Goal: Task Accomplishment & Management: Complete application form

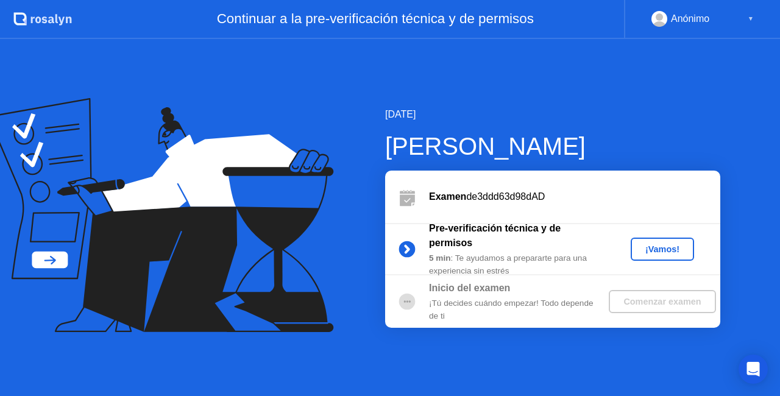
click at [683, 252] on div "¡Vamos!" at bounding box center [663, 249] width 54 height 10
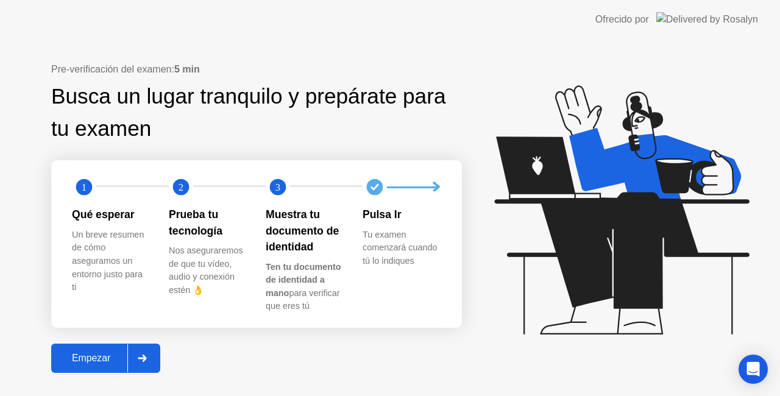
click at [80, 368] on button "Empezar" at bounding box center [105, 358] width 109 height 29
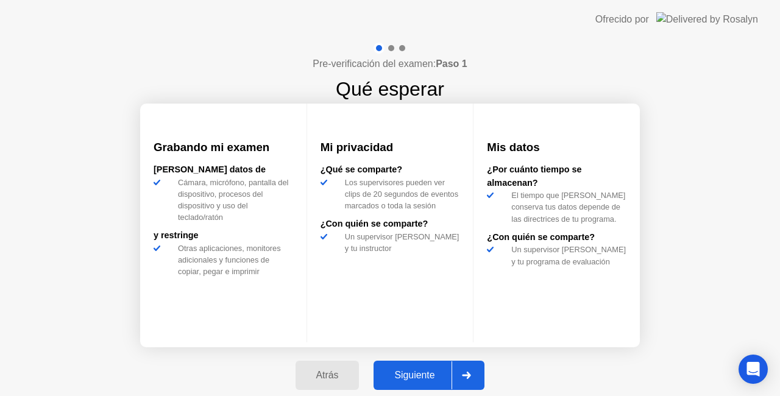
click at [424, 372] on div "Siguiente" at bounding box center [414, 375] width 74 height 11
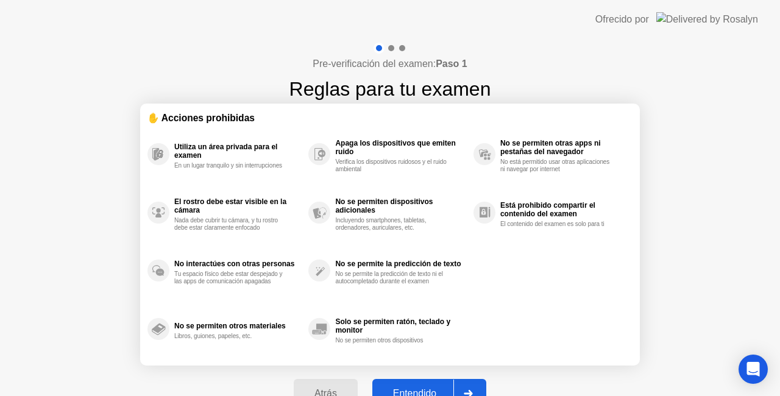
click at [428, 391] on div "Entendido" at bounding box center [414, 393] width 77 height 11
select select "**********"
select select "*******"
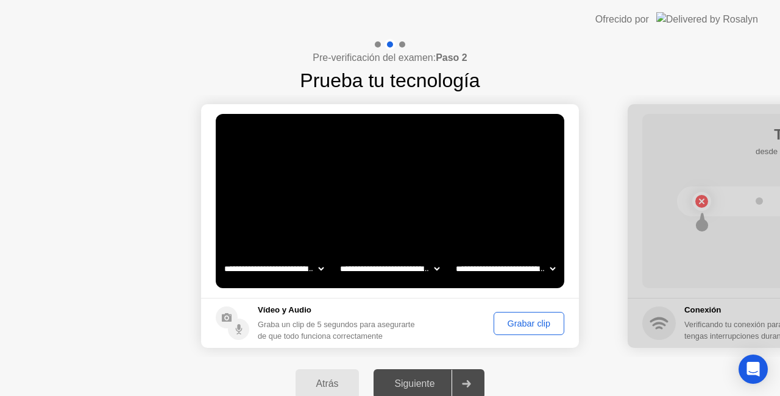
click at [506, 329] on div "Grabar clip" at bounding box center [529, 324] width 62 height 10
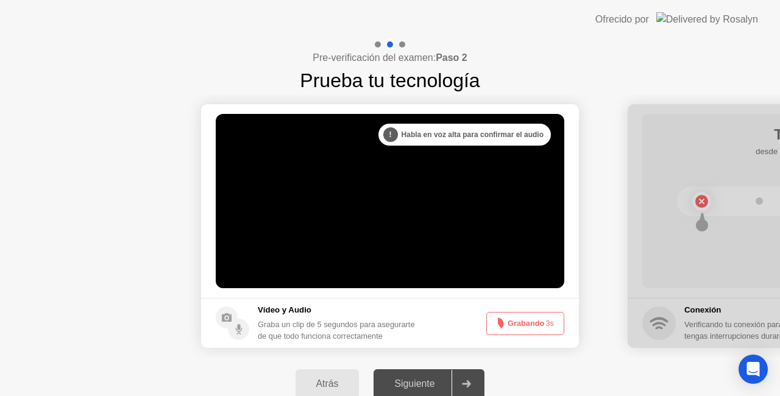
click at [512, 324] on button "Grabando 3s" at bounding box center [525, 323] width 78 height 23
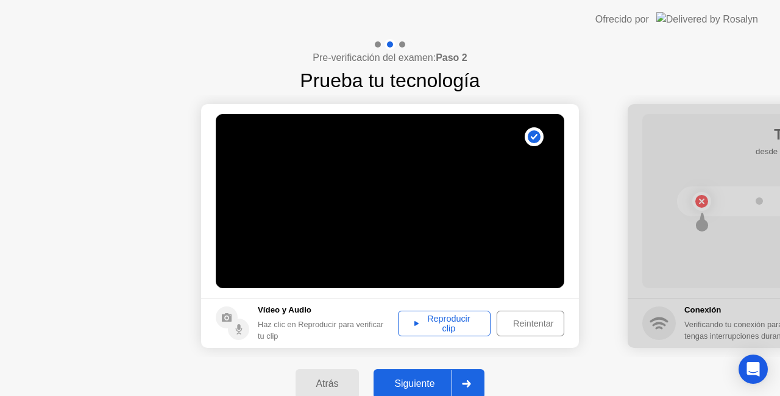
click at [485, 328] on div "Reproducir clip" at bounding box center [444, 324] width 84 height 20
click at [464, 382] on icon at bounding box center [466, 383] width 9 height 7
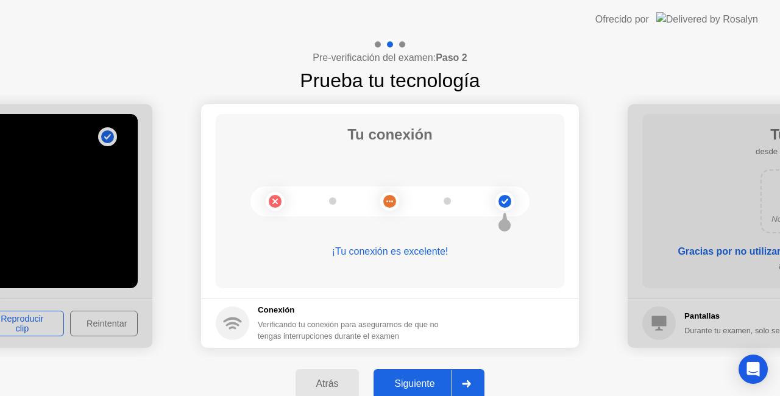
click at [438, 380] on div "Siguiente" at bounding box center [414, 384] width 74 height 11
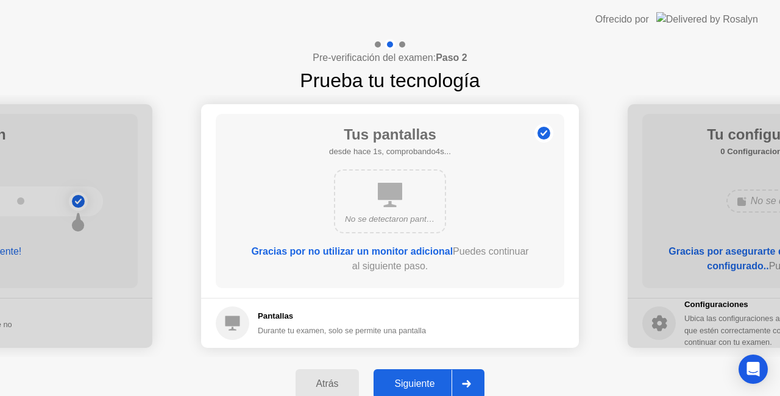
click at [438, 380] on div "Siguiente" at bounding box center [414, 384] width 74 height 11
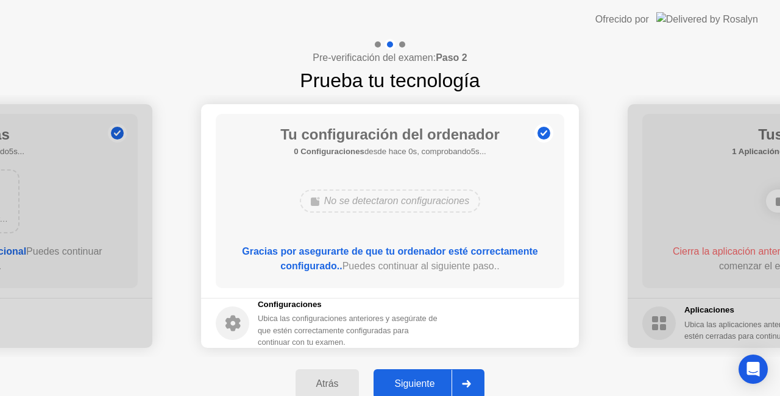
click at [438, 380] on div "Siguiente" at bounding box center [414, 384] width 74 height 11
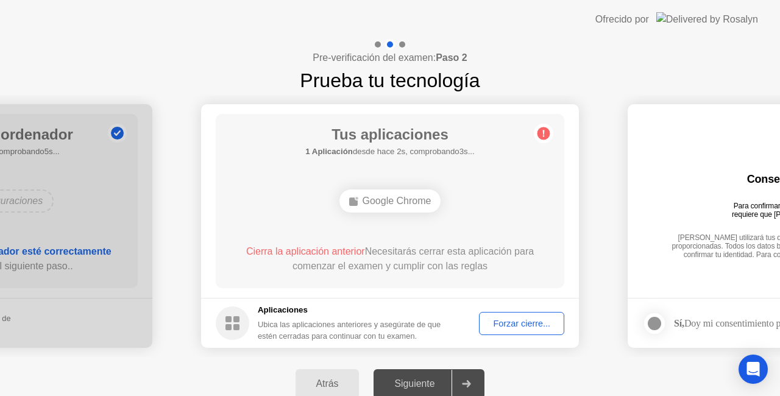
click at [537, 314] on button "Forzar cierre..." at bounding box center [521, 323] width 85 height 23
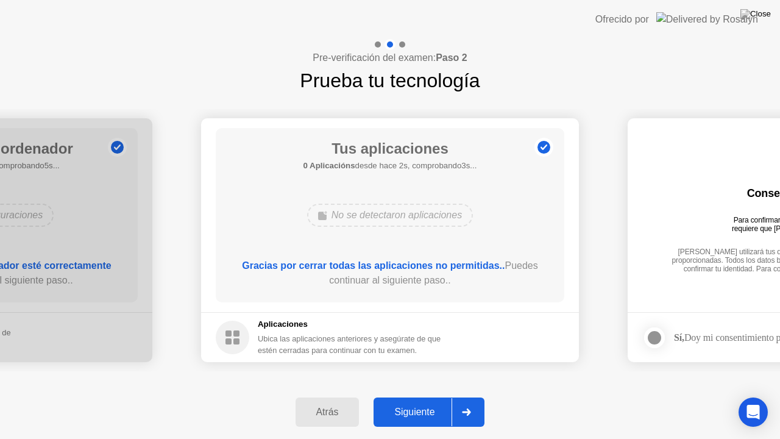
click at [428, 396] on div "Atrás Siguiente" at bounding box center [390, 412] width 780 height 54
click at [435, 396] on div "Siguiente" at bounding box center [414, 412] width 74 height 11
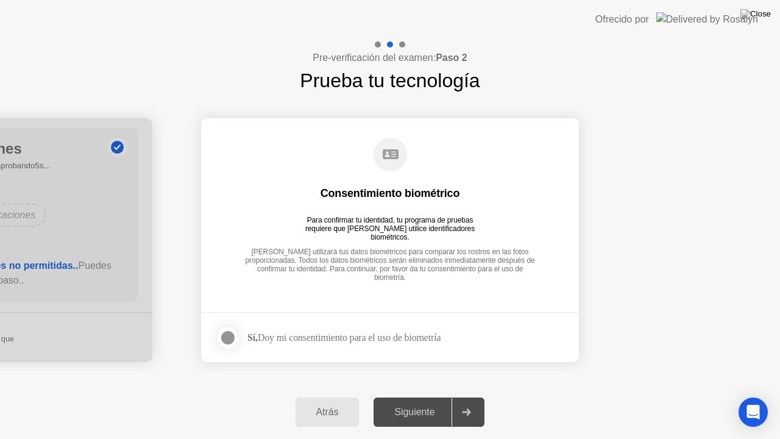
click at [226, 341] on div at bounding box center [228, 337] width 15 height 15
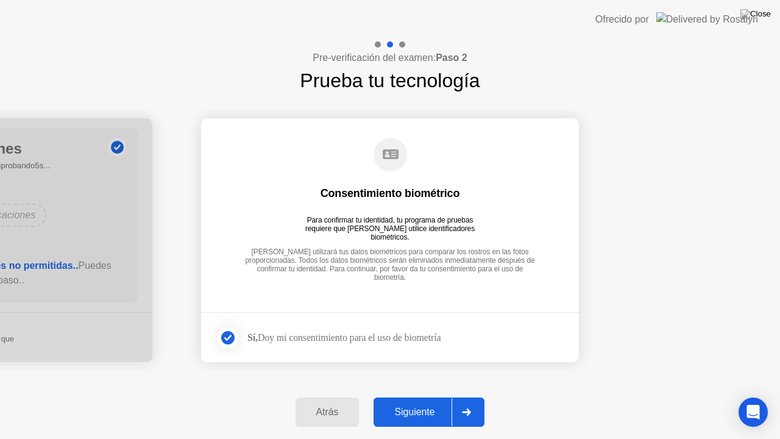
click at [491, 396] on div "Atrás Siguiente" at bounding box center [390, 412] width 780 height 54
click at [461, 396] on div at bounding box center [466, 412] width 29 height 28
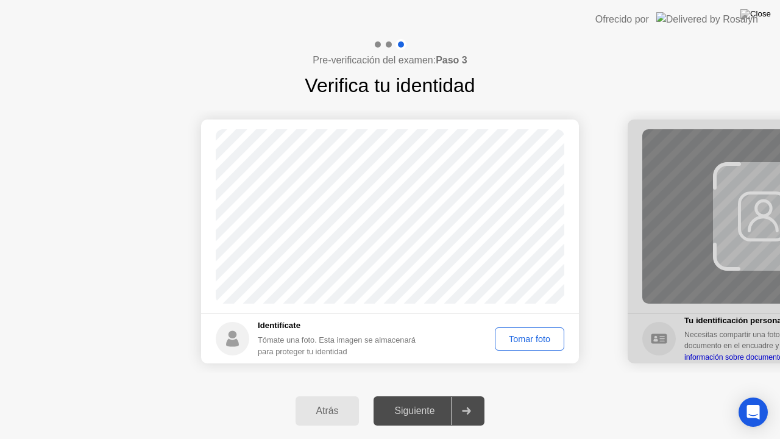
click at [539, 334] on div "Tomar foto" at bounding box center [529, 339] width 61 height 10
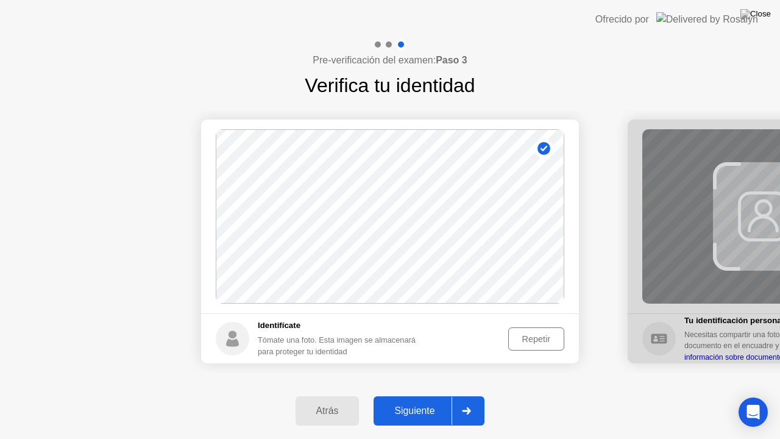
click at [532, 338] on div "Repetir" at bounding box center [537, 339] width 48 height 10
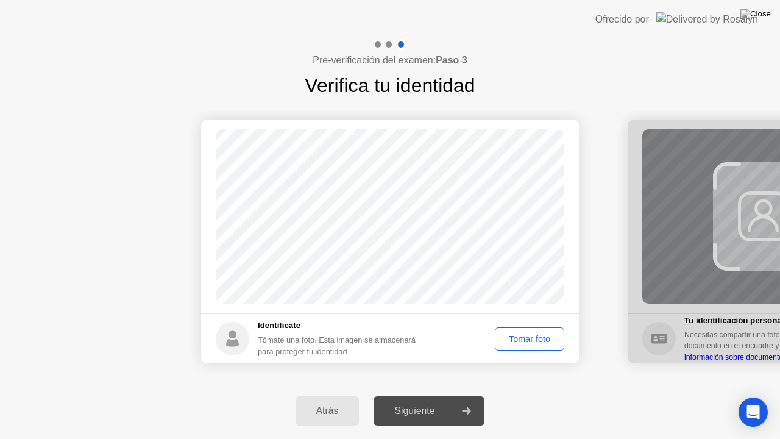
click at [530, 339] on div "Tomar foto" at bounding box center [529, 339] width 61 height 10
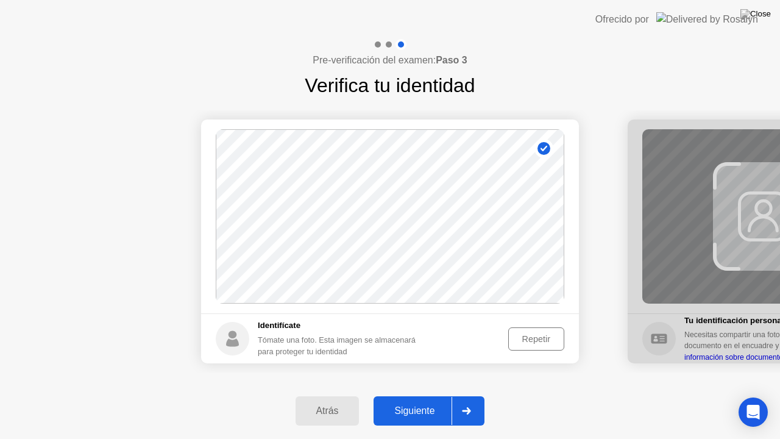
click at [466, 396] on icon at bounding box center [466, 410] width 9 height 7
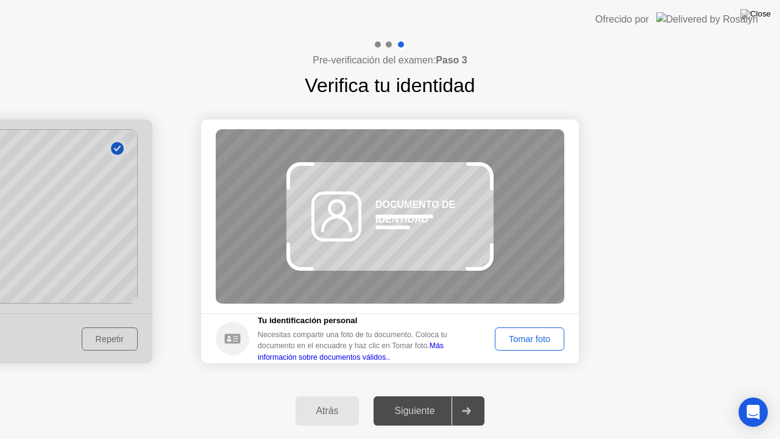
click at [521, 336] on div "Tomar foto" at bounding box center [529, 339] width 61 height 10
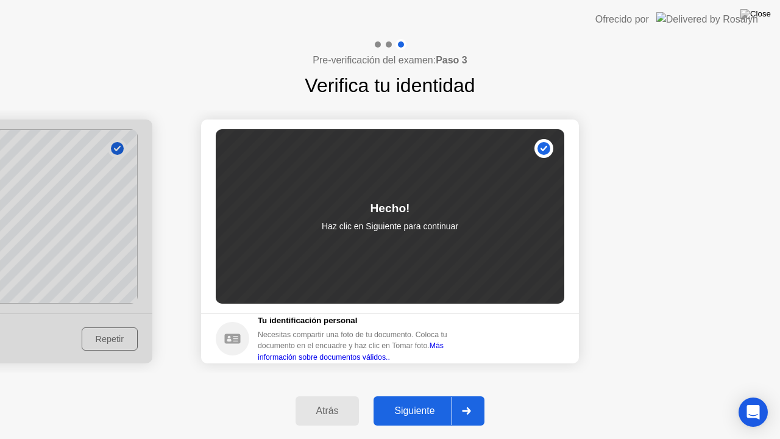
click at [464, 396] on div at bounding box center [466, 411] width 29 height 28
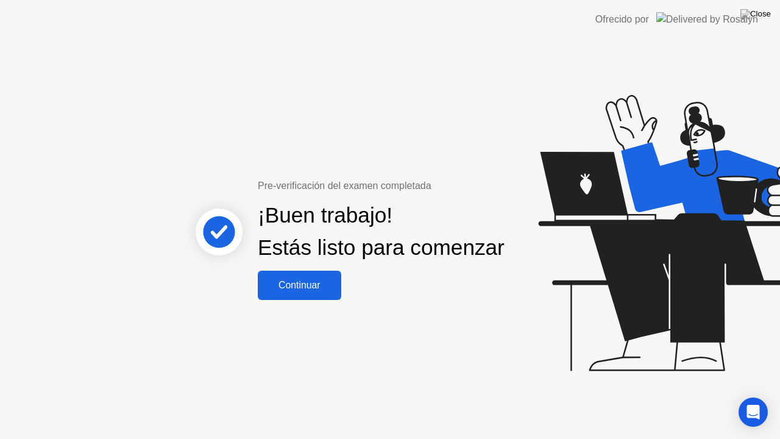
click at [316, 291] on div "Continuar" at bounding box center [299, 285] width 76 height 11
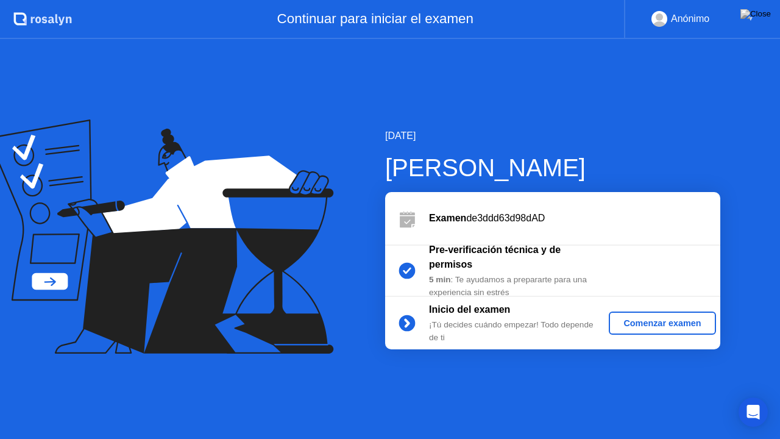
click at [674, 324] on div "Comenzar examen" at bounding box center [662, 323] width 97 height 10
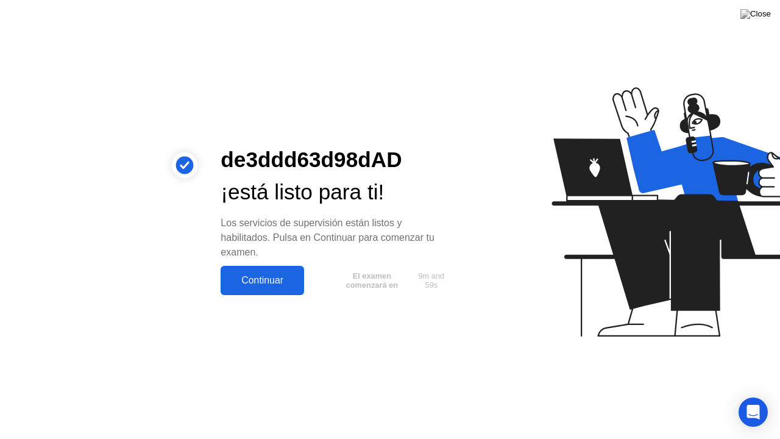
click at [259, 285] on div "Continuar" at bounding box center [262, 280] width 76 height 11
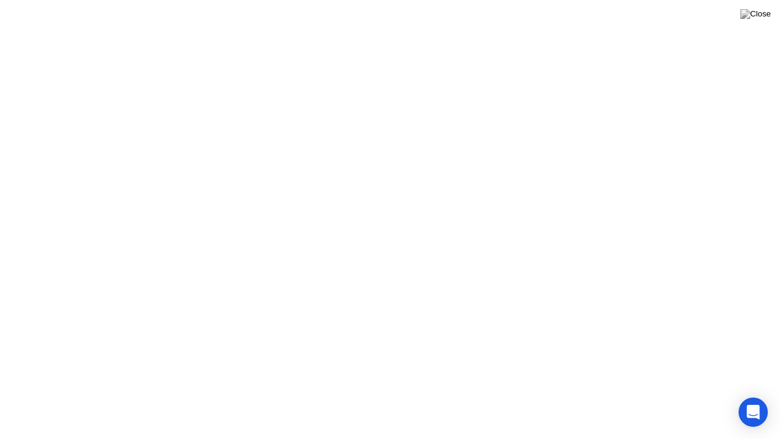
click div
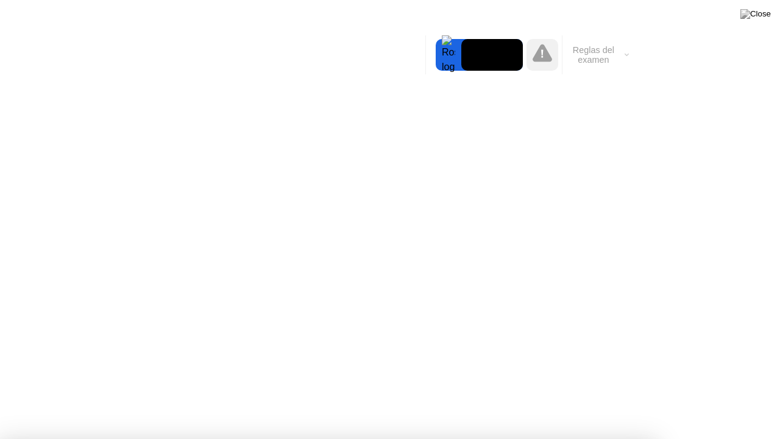
click at [0, 396] on div at bounding box center [390, 439] width 780 height 0
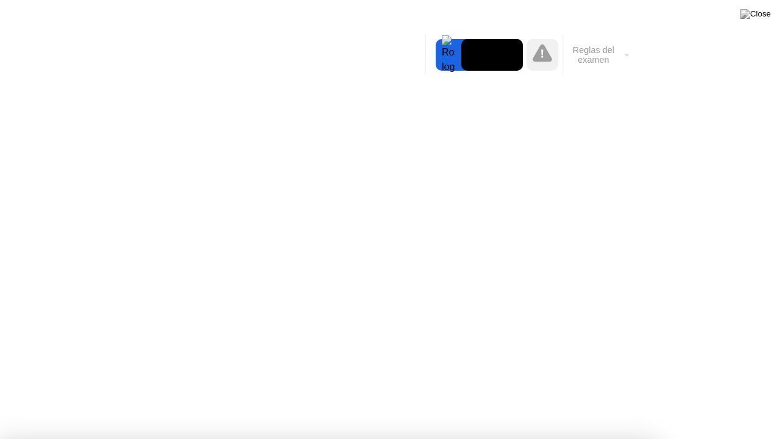
click at [0, 396] on div at bounding box center [390, 439] width 780 height 0
drag, startPoint x: 167, startPoint y: 139, endPoint x: 215, endPoint y: 96, distance: 63.9
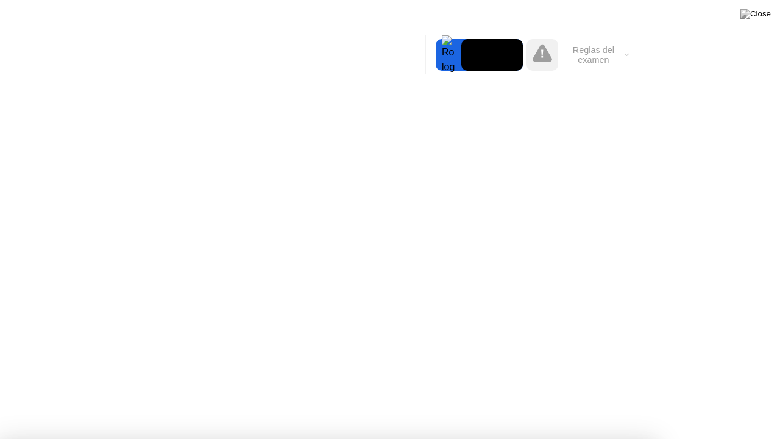
drag, startPoint x: 295, startPoint y: 66, endPoint x: 448, endPoint y: 35, distance: 156.0
click at [448, 35] on body "[PERSON_NAME], perdimos el contacto Parece que perdiste tu conexión a internet.…" at bounding box center [390, 219] width 780 height 439
drag, startPoint x: 486, startPoint y: 54, endPoint x: 561, endPoint y: 69, distance: 75.9
click at [606, 60] on button "Reglas del examen" at bounding box center [598, 54] width 70 height 21
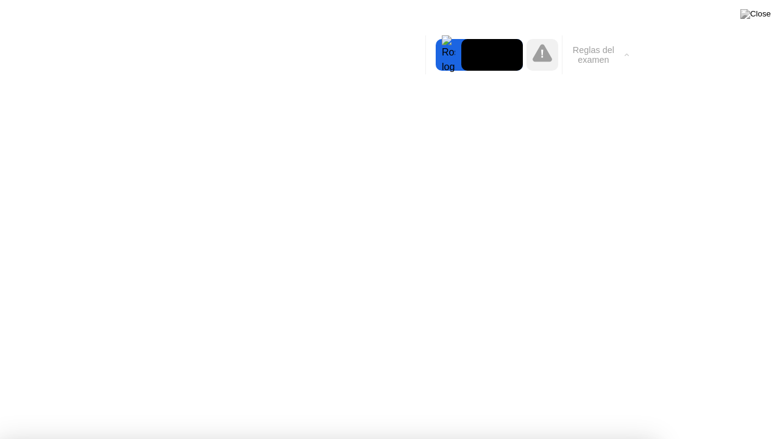
click at [622, 53] on button "Reglas del examen" at bounding box center [598, 54] width 70 height 21
click at [622, 54] on button "Reglas del examen" at bounding box center [598, 54] width 70 height 21
click at [623, 54] on button "Reglas del examen" at bounding box center [598, 54] width 70 height 21
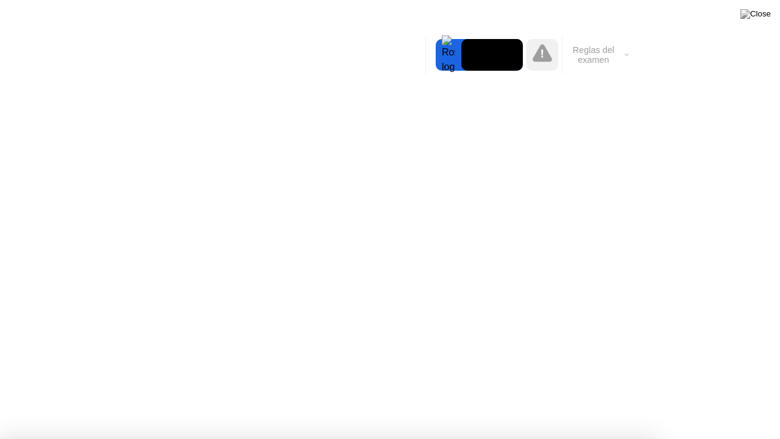
drag, startPoint x: 396, startPoint y: 266, endPoint x: 349, endPoint y: 188, distance: 91.4
drag, startPoint x: 645, startPoint y: 146, endPoint x: 645, endPoint y: 115, distance: 31.1
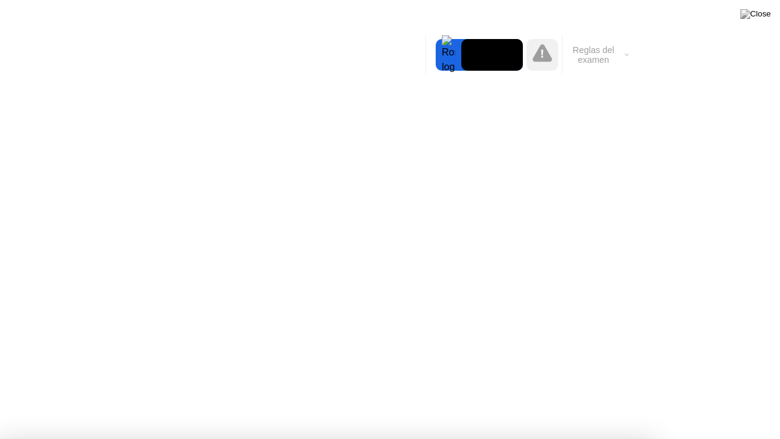
click at [463, 68] on video at bounding box center [492, 55] width 62 height 32
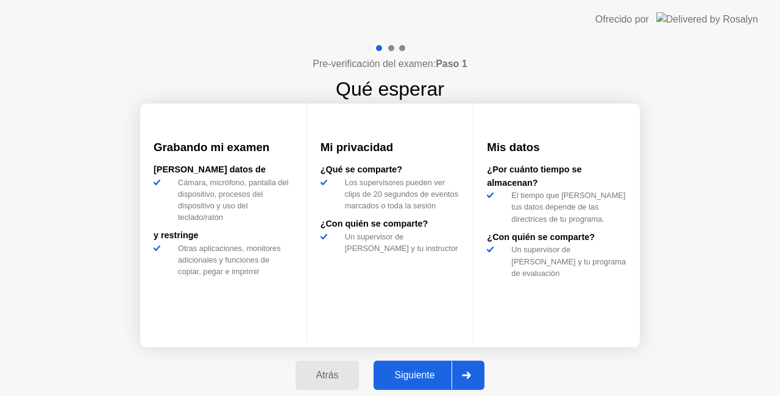
click at [419, 380] on div "Siguiente" at bounding box center [414, 375] width 74 height 11
